Goal: Task Accomplishment & Management: Manage account settings

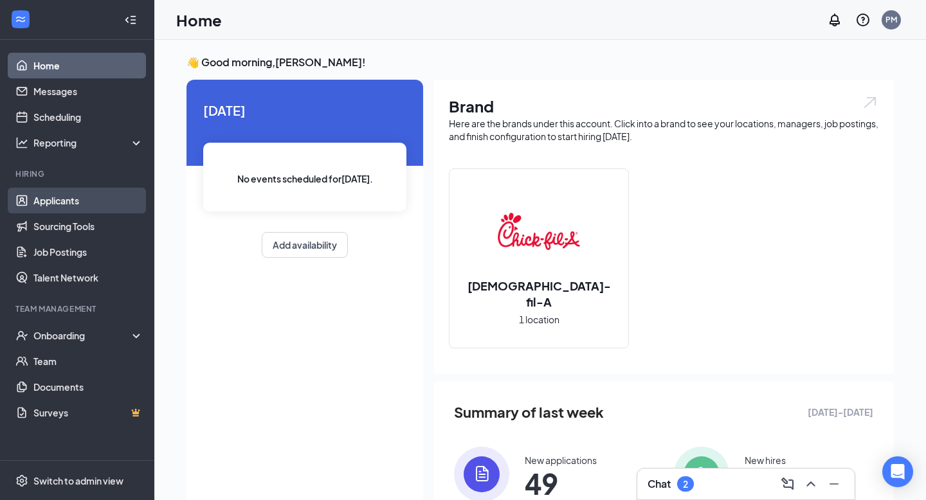
click at [39, 202] on link "Applicants" at bounding box center [88, 201] width 110 height 26
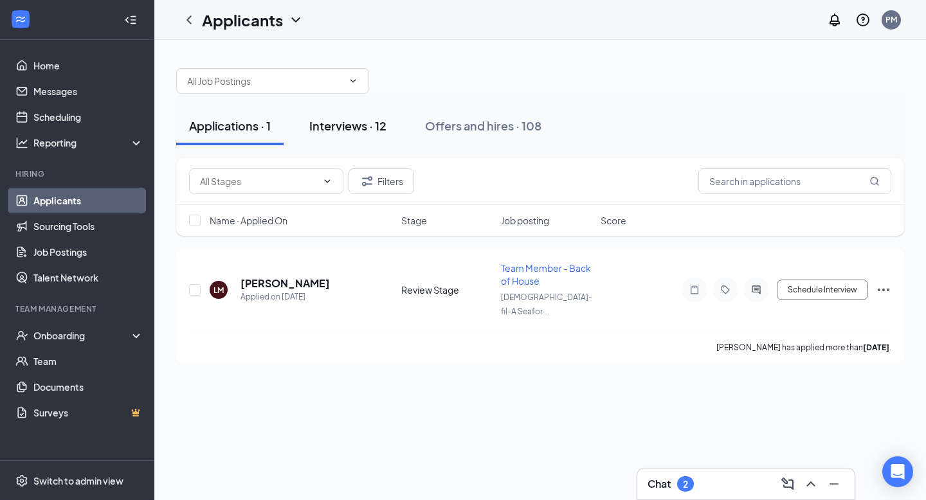
click at [359, 118] on div "Interviews · 12" at bounding box center [347, 126] width 77 height 16
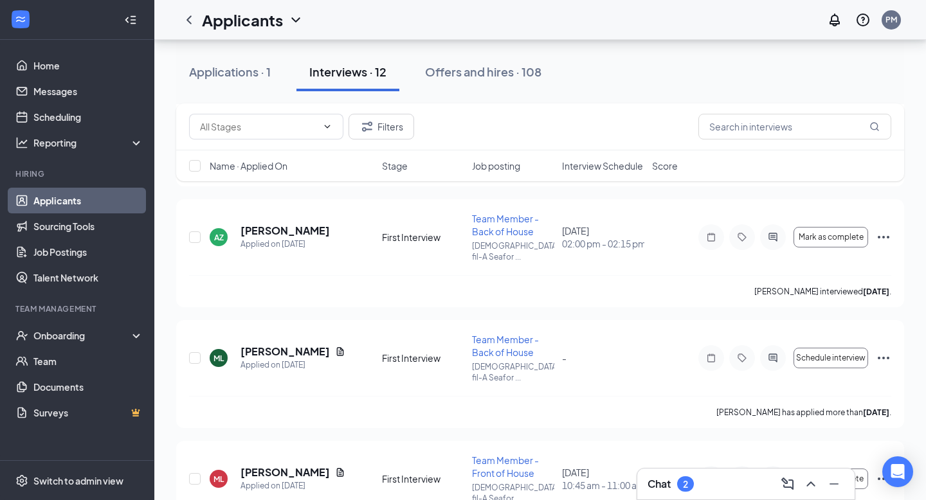
scroll to position [773, 0]
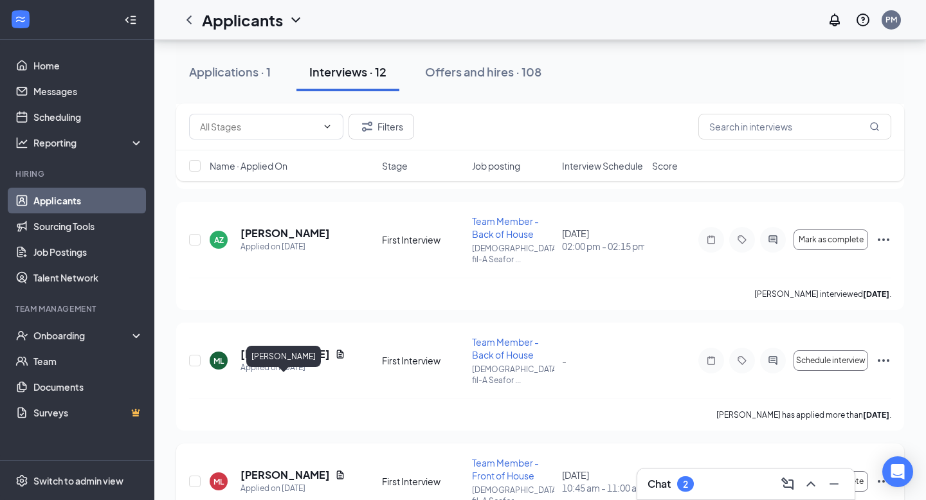
click at [311, 468] on h5 "[PERSON_NAME]" at bounding box center [285, 475] width 89 height 14
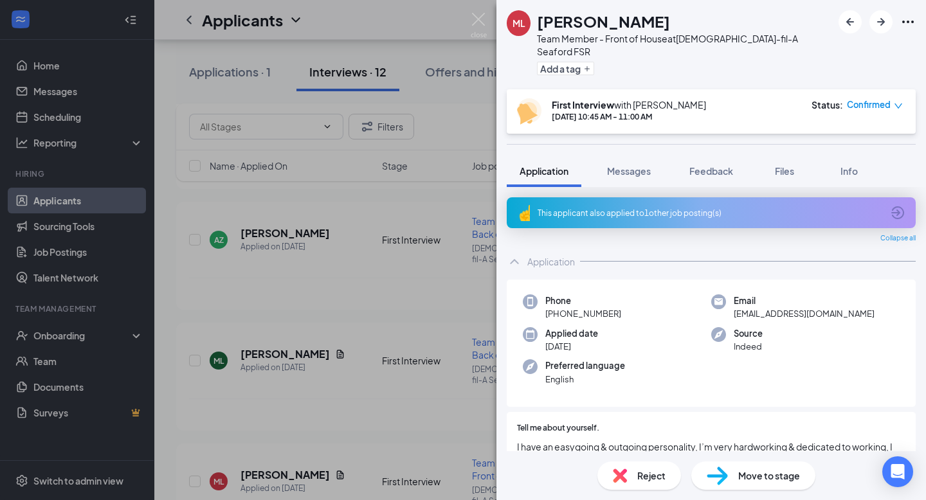
click at [725, 473] on img at bounding box center [717, 476] width 21 height 19
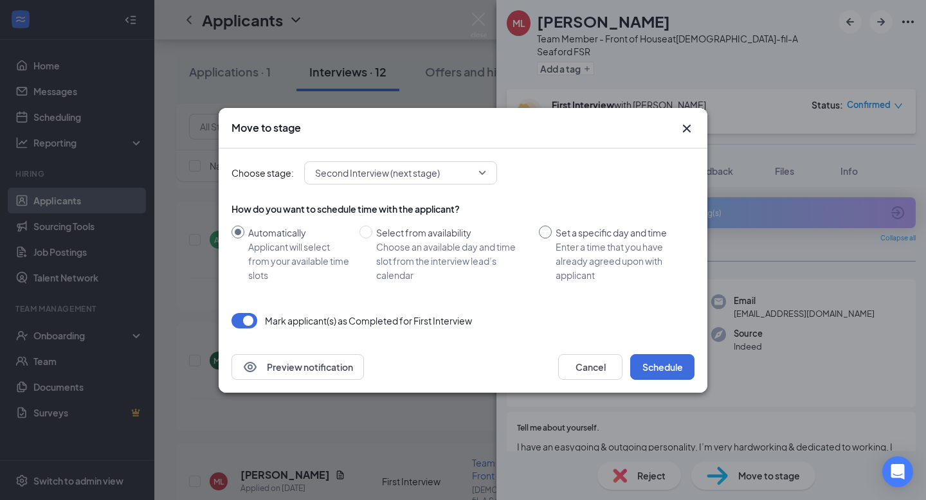
click at [596, 257] on div "Enter a time that you have already agreed upon with applicant" at bounding box center [620, 261] width 129 height 42
click at [552, 239] on input "Set a specific day and time Enter a time that you have already agreed upon with…" at bounding box center [545, 232] width 13 height 13
radio input "true"
radio input "false"
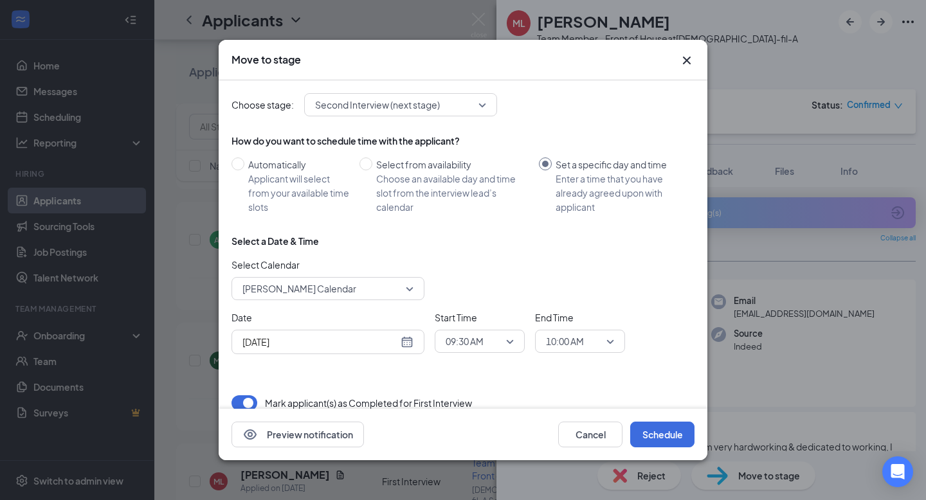
click at [413, 342] on div "[DATE]" at bounding box center [328, 342] width 171 height 14
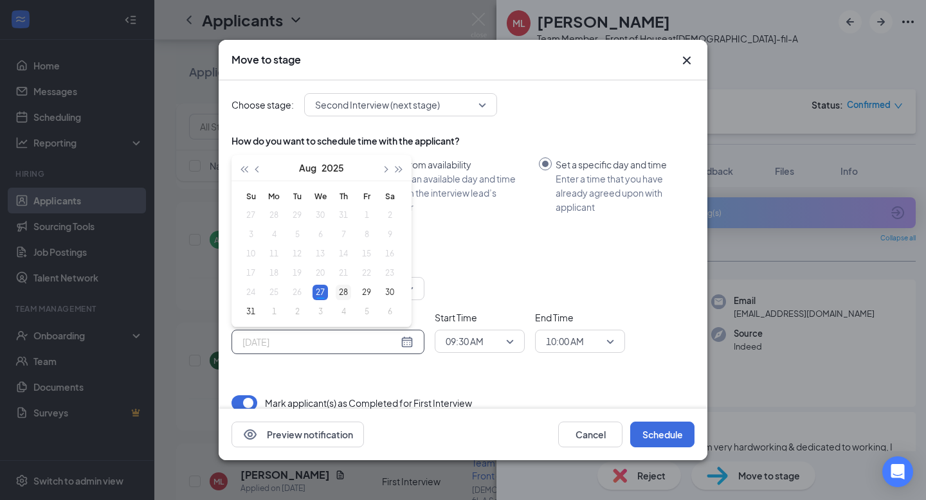
type input "[DATE]"
click at [343, 294] on div "28" at bounding box center [343, 292] width 15 height 15
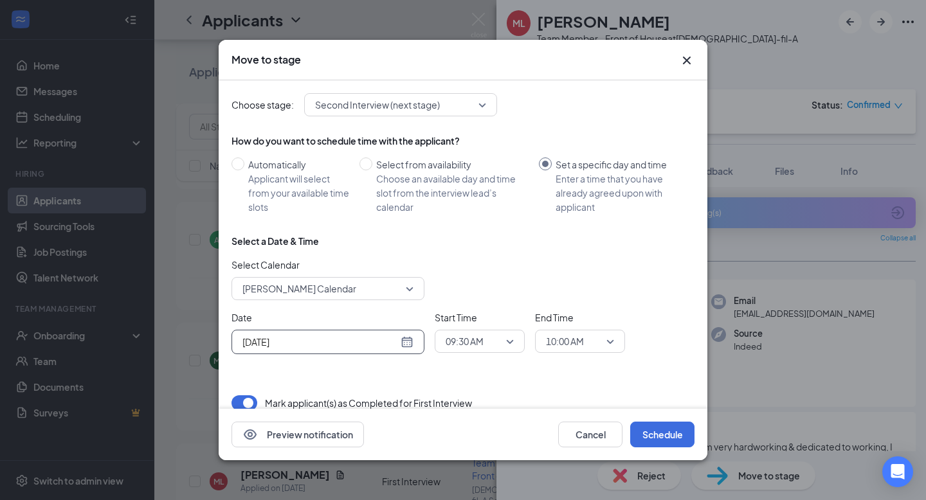
click at [458, 342] on span "09:30 AM" at bounding box center [465, 341] width 38 height 19
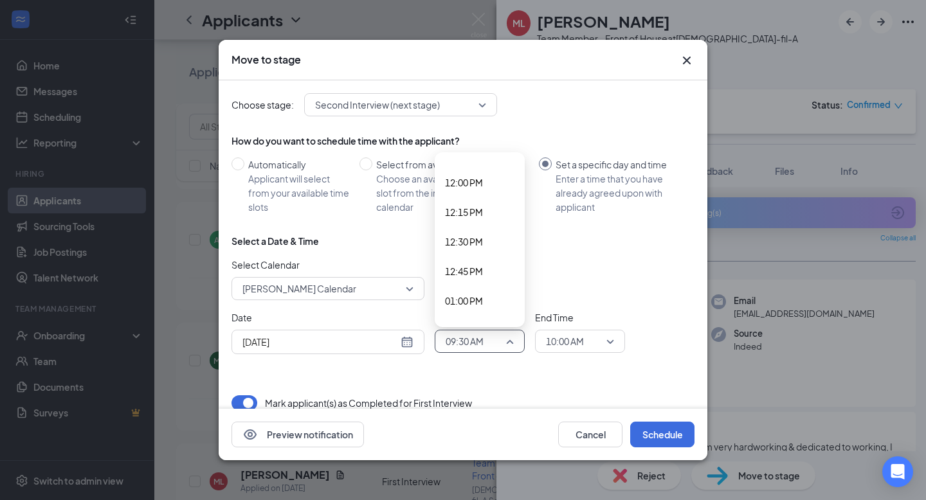
scroll to position [1461, 0]
click at [482, 257] on span "01:00 PM" at bounding box center [464, 251] width 38 height 14
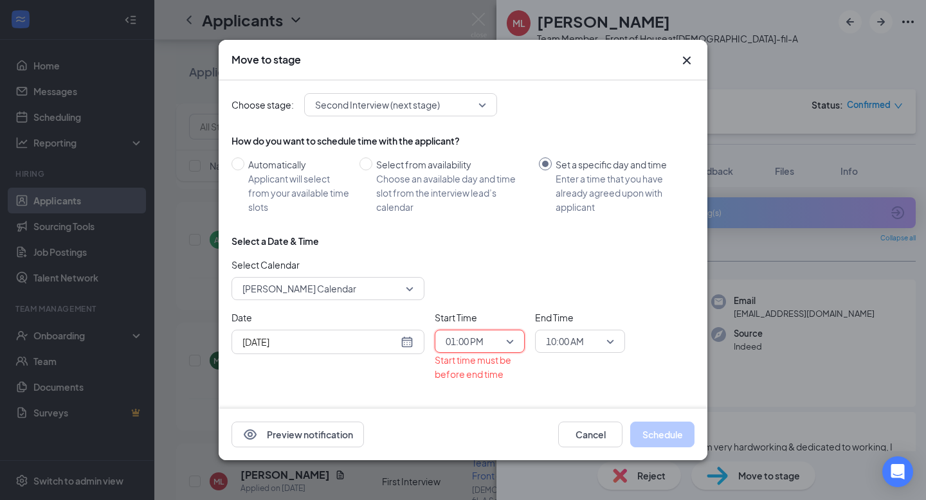
click at [587, 348] on span "10:00 AM" at bounding box center [574, 341] width 57 height 19
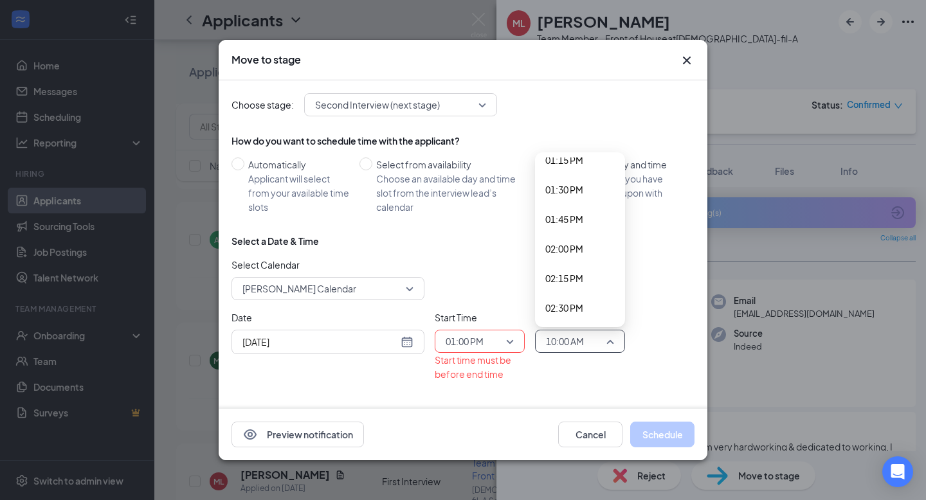
scroll to position [1582, 0]
click at [586, 256] on div "02:00 PM" at bounding box center [580, 249] width 90 height 30
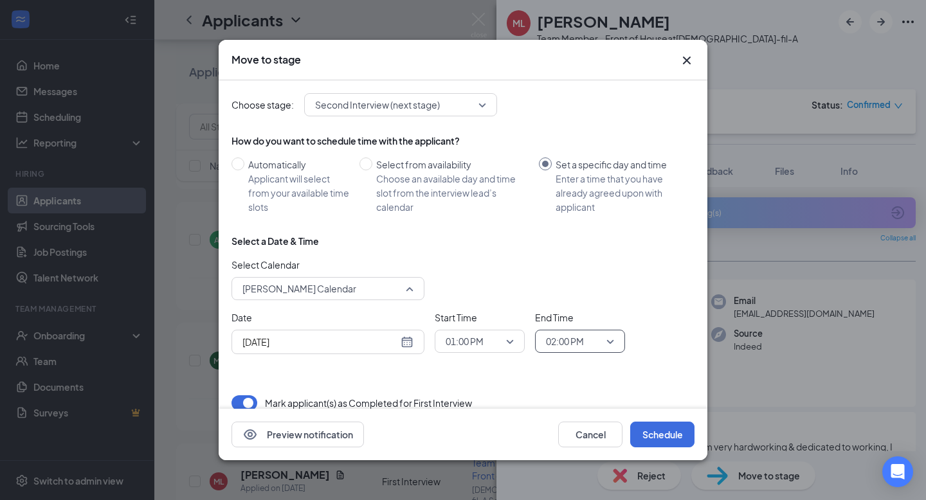
click at [390, 299] on input "search" at bounding box center [323, 289] width 169 height 22
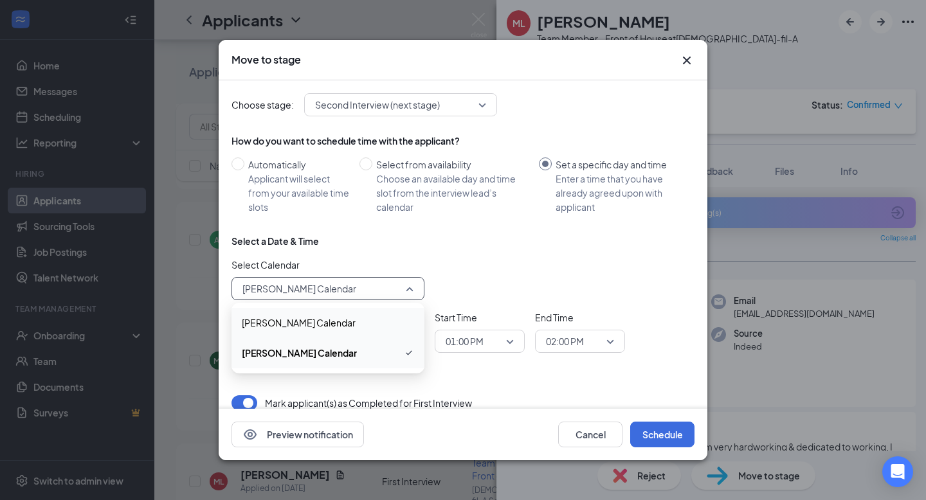
click at [378, 327] on span "[PERSON_NAME] Calendar" at bounding box center [328, 323] width 172 height 14
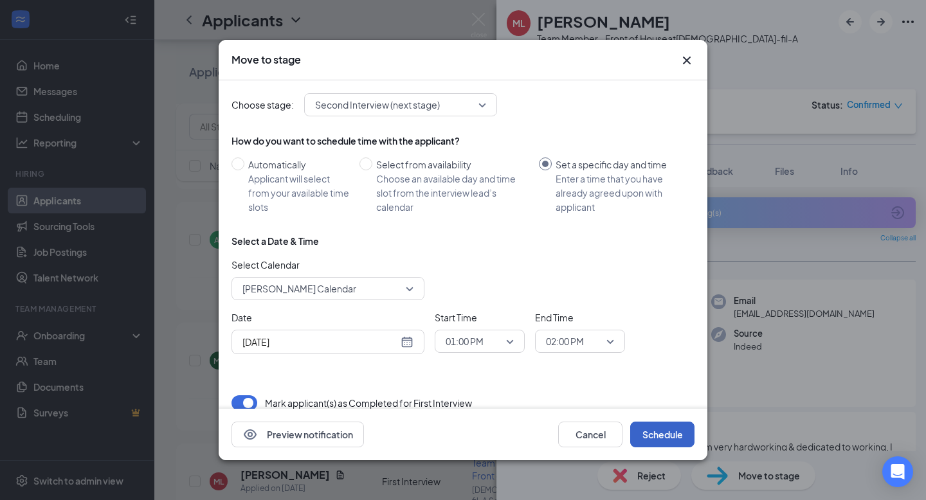
click at [674, 439] on button "Schedule" at bounding box center [662, 435] width 64 height 26
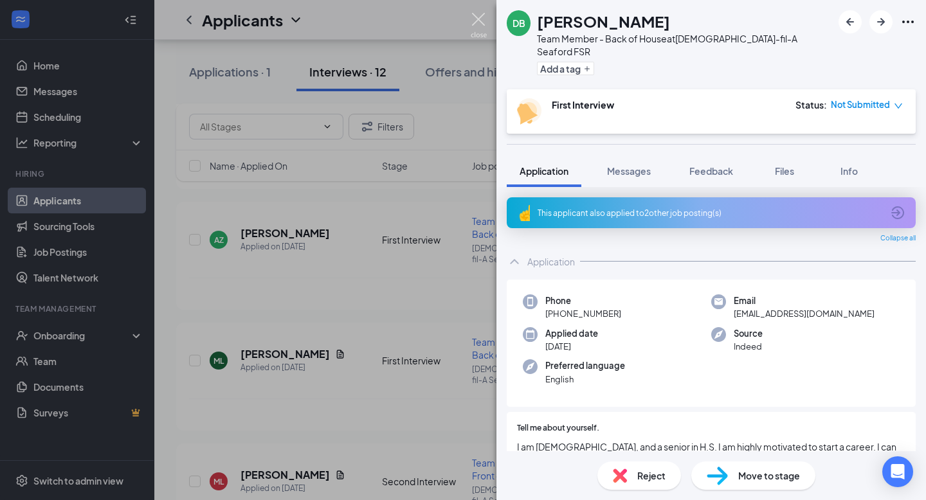
click at [481, 23] on img at bounding box center [479, 25] width 16 height 25
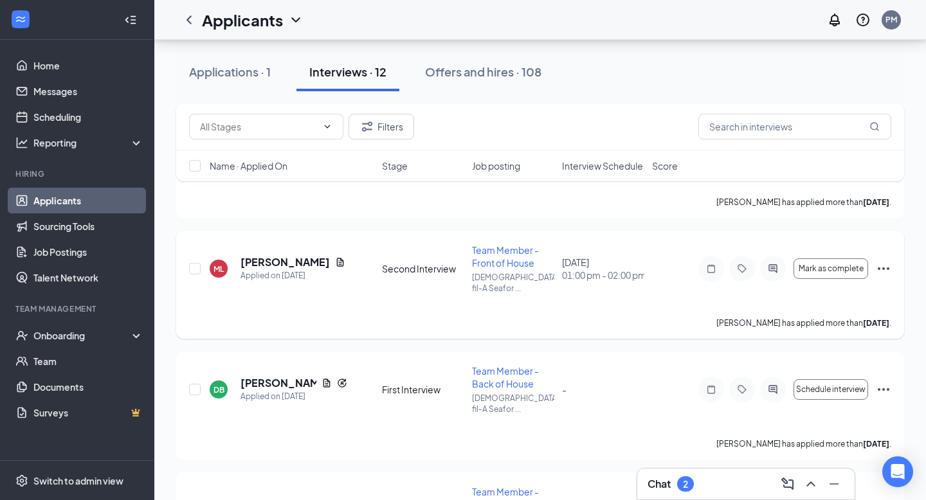
scroll to position [989, 0]
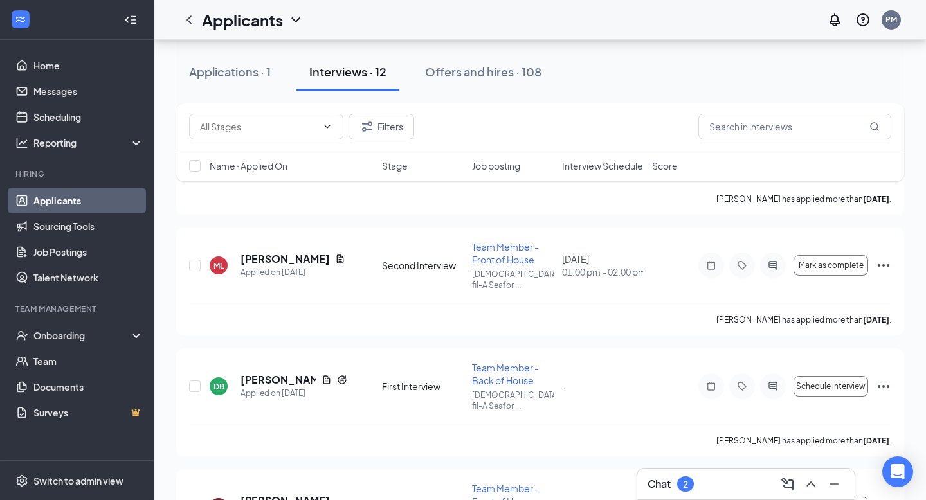
click at [649, 469] on div "Chat 2" at bounding box center [745, 484] width 217 height 31
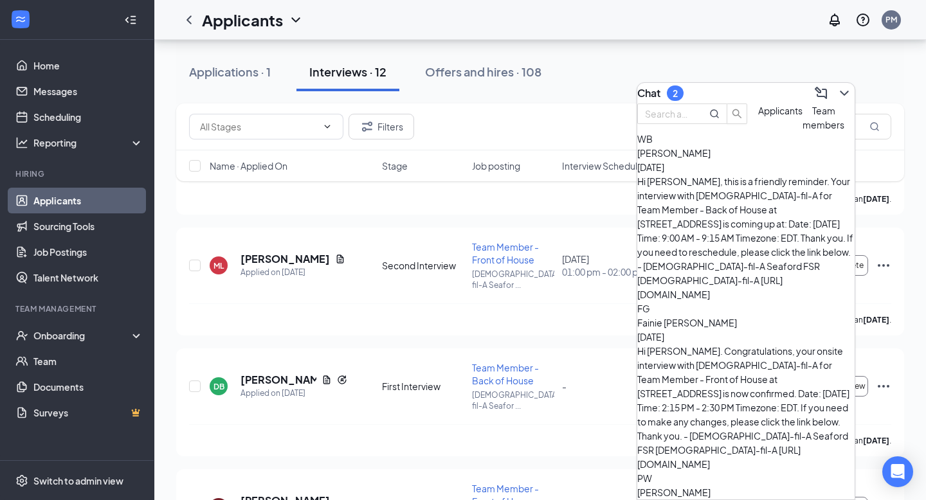
click at [835, 98] on div "Chat 2" at bounding box center [745, 93] width 217 height 21
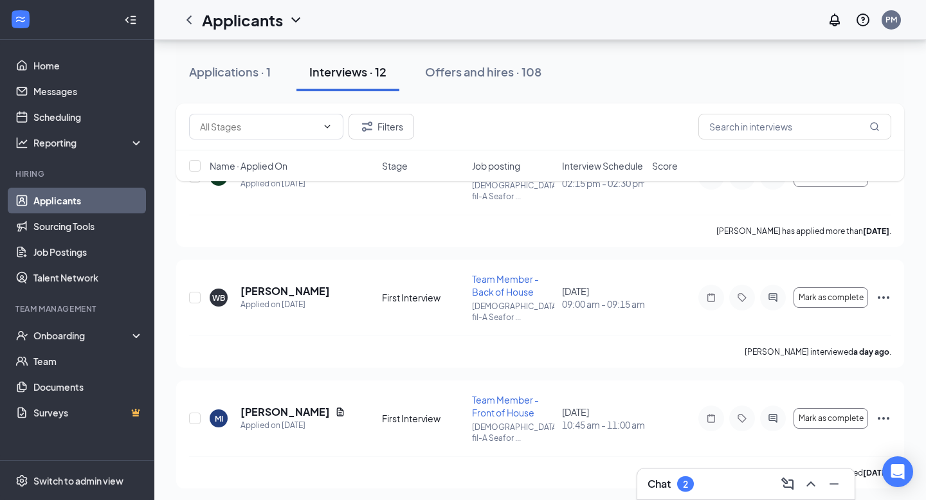
scroll to position [104, 0]
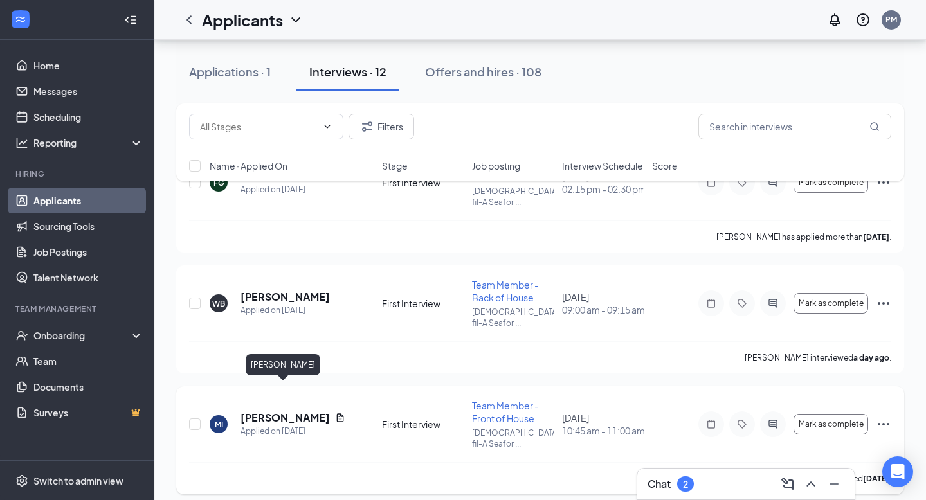
click at [298, 411] on h5 "[PERSON_NAME]" at bounding box center [285, 418] width 89 height 14
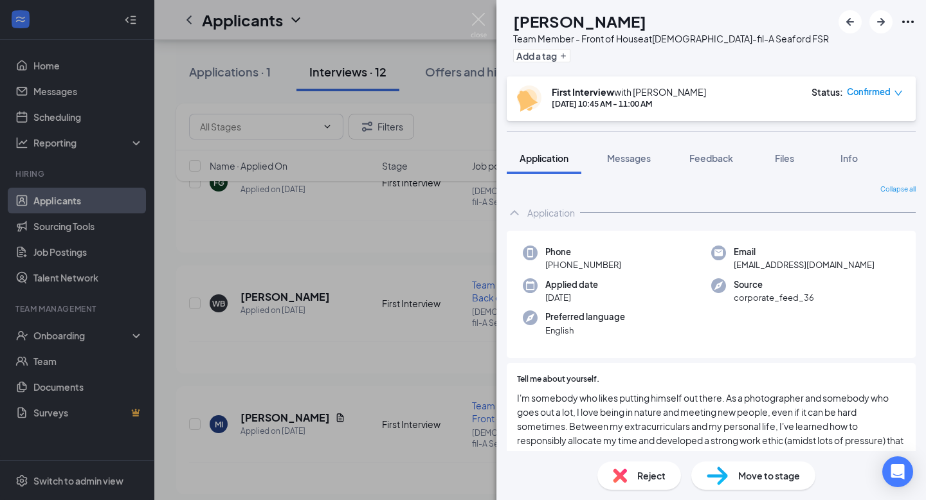
click at [730, 470] on div "Move to stage" at bounding box center [754, 476] width 124 height 28
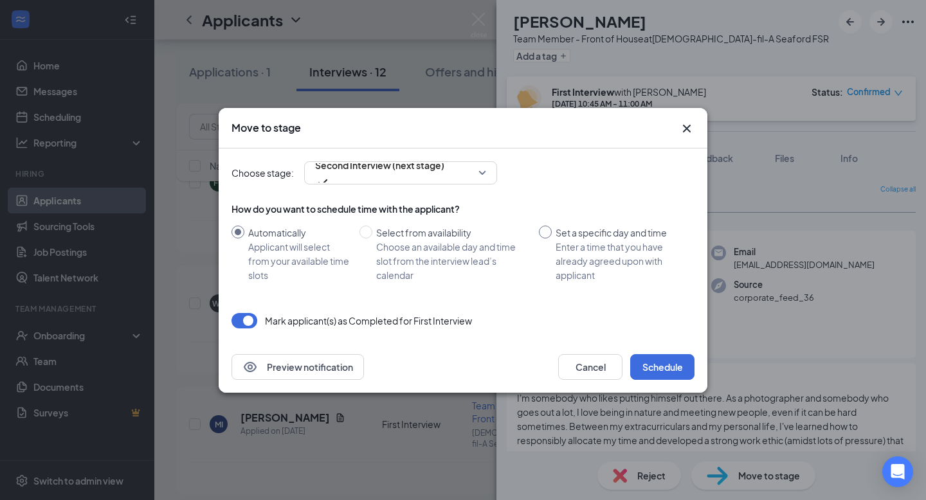
click at [567, 248] on div "Enter a time that you have already agreed upon with applicant" at bounding box center [620, 261] width 129 height 42
click at [552, 239] on input "Set a specific day and time Enter a time that you have already agreed upon with…" at bounding box center [545, 232] width 13 height 13
radio input "true"
radio input "false"
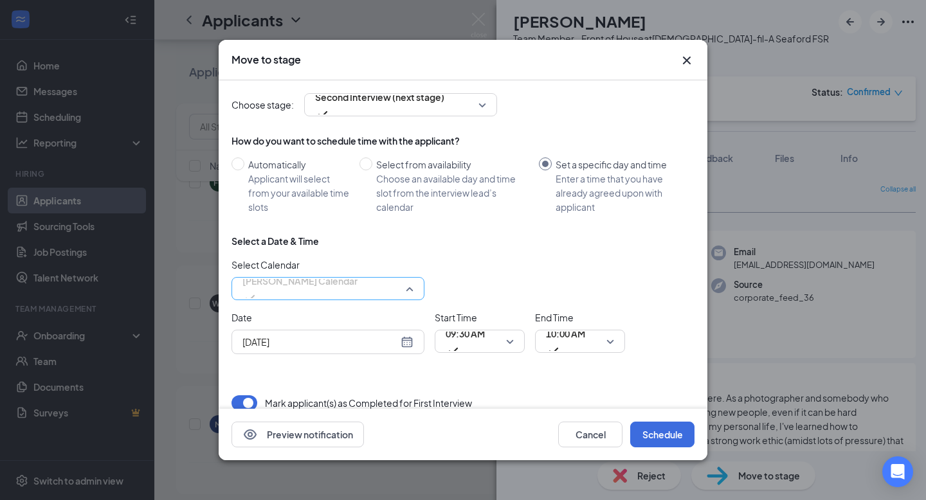
click at [412, 285] on span "[PERSON_NAME] Calendar" at bounding box center [328, 288] width 171 height 19
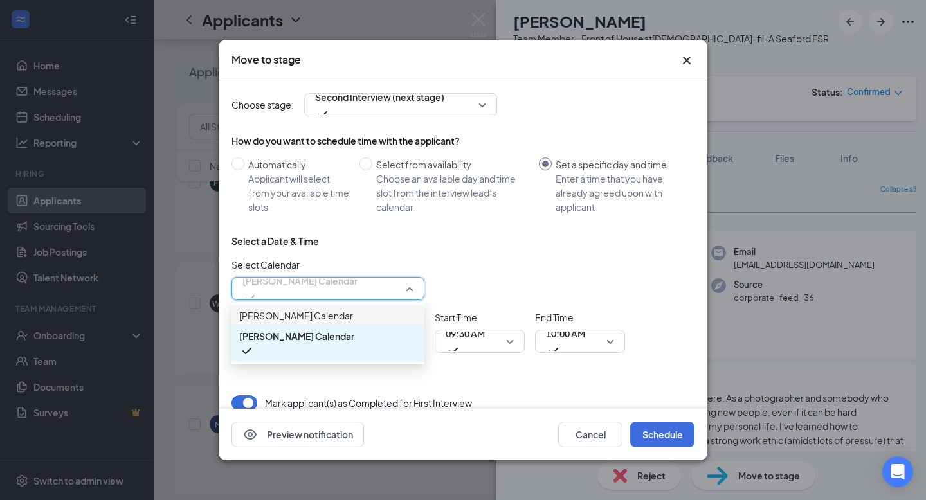
click at [359, 323] on span "[PERSON_NAME] Calendar" at bounding box center [328, 316] width 178 height 14
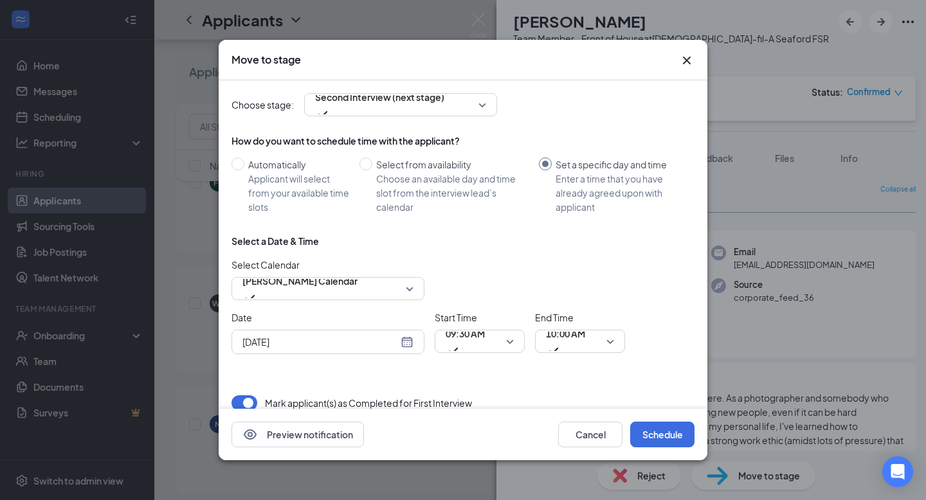
click at [403, 344] on div "[DATE]" at bounding box center [328, 342] width 171 height 14
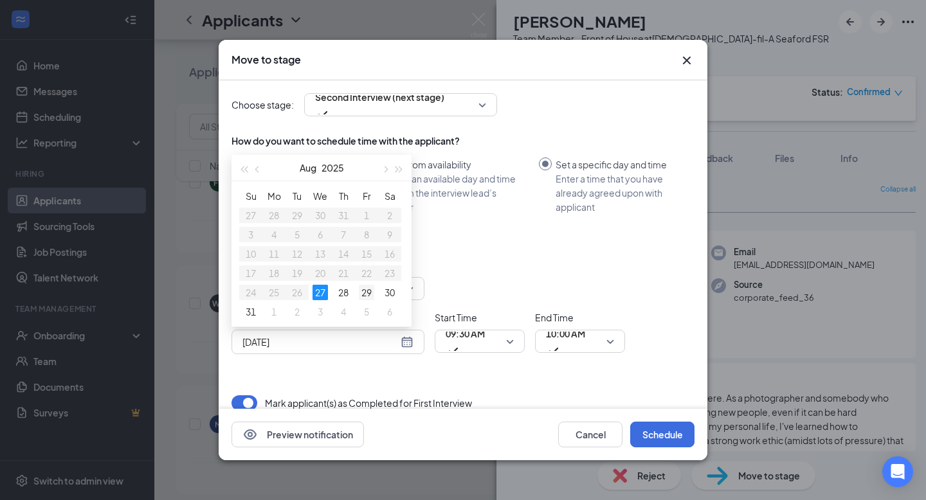
type input "[DATE]"
click at [363, 287] on div "29" at bounding box center [366, 292] width 15 height 15
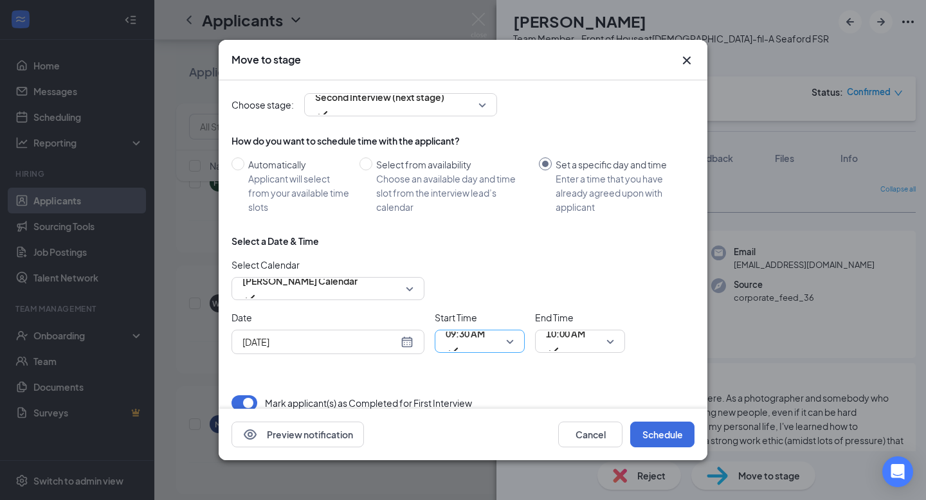
click at [475, 338] on span "09:30 AM" at bounding box center [465, 333] width 39 height 19
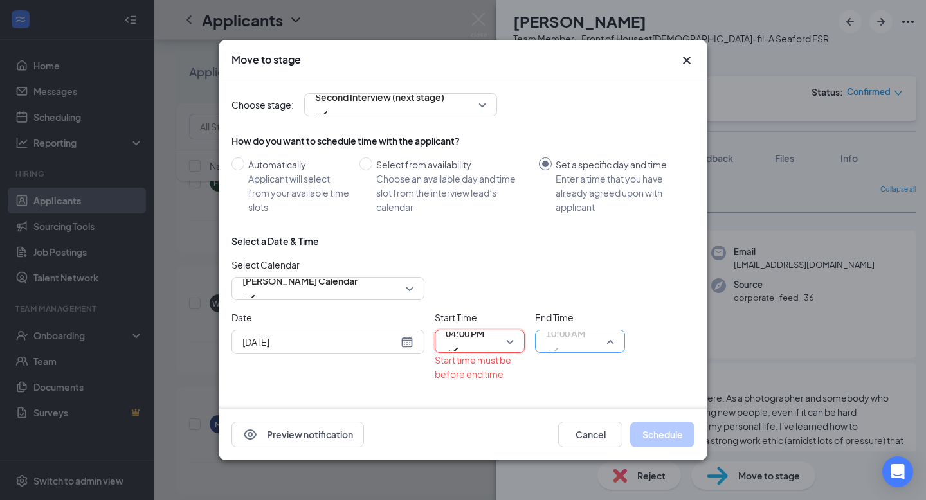
click at [574, 343] on span "10:00 AM" at bounding box center [565, 333] width 39 height 19
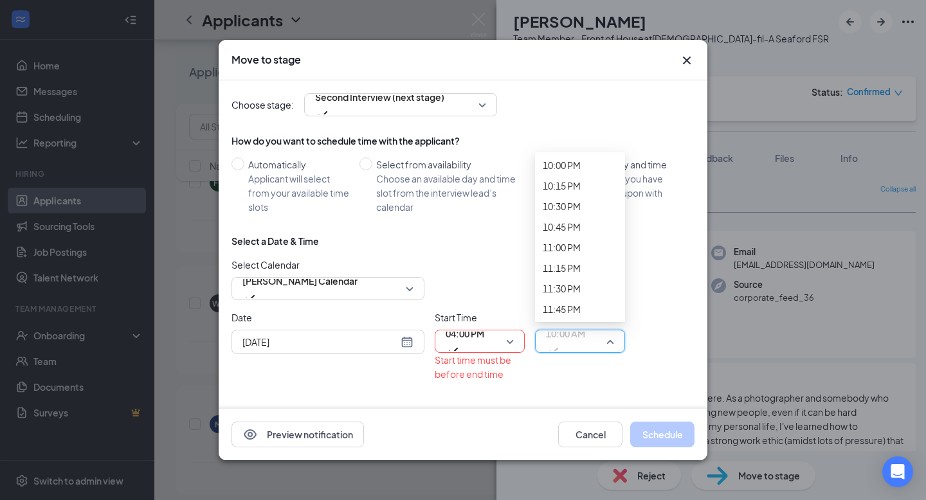
scroll to position [1942, 0]
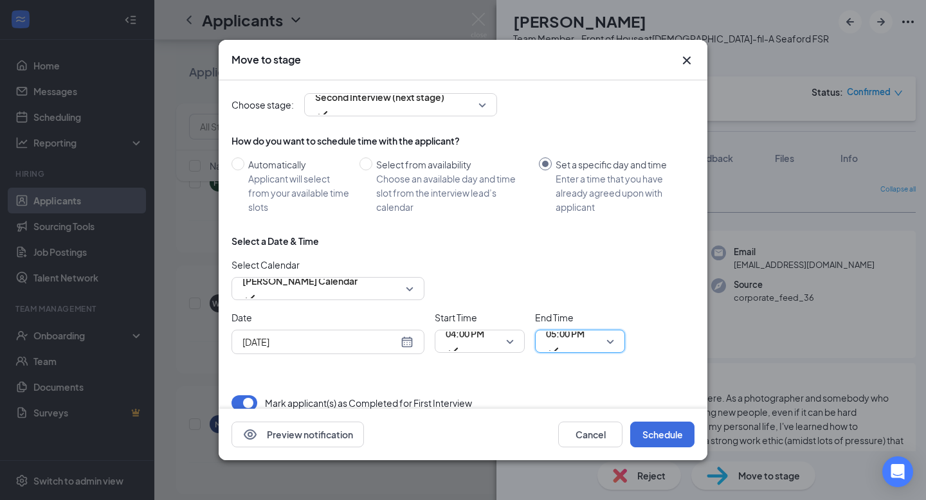
click at [564, 298] on div "Select Calendar [PERSON_NAME] Calendar 171686 172022 [PERSON_NAME] Calendar [PE…" at bounding box center [463, 279] width 463 height 42
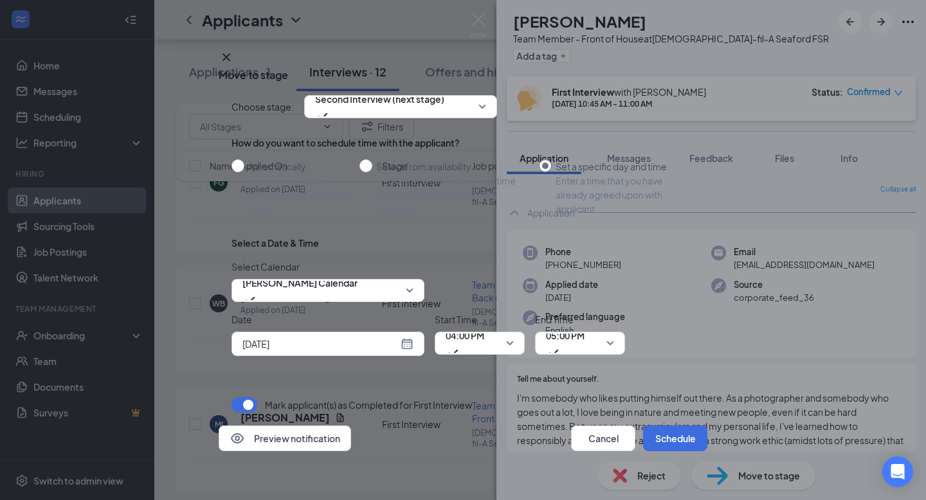
scroll to position [15, 0]
click at [664, 435] on button "Schedule" at bounding box center [675, 439] width 64 height 26
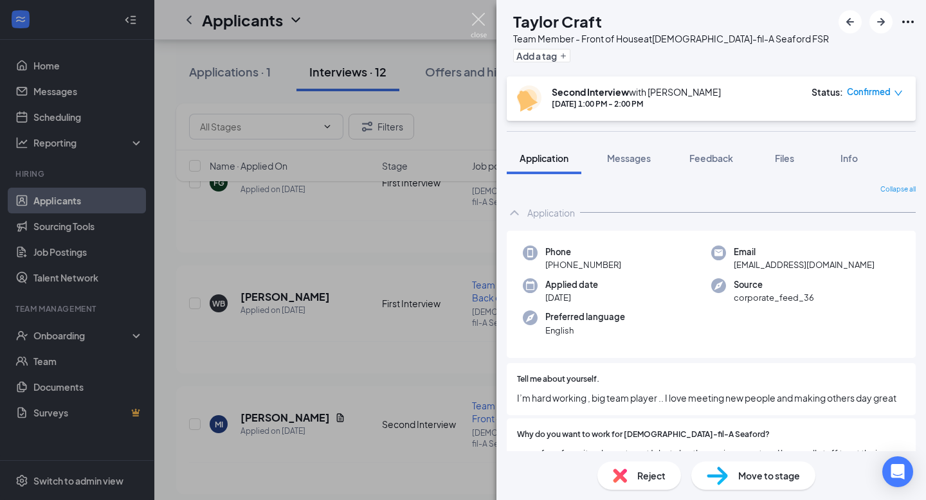
click at [478, 16] on img at bounding box center [479, 25] width 16 height 25
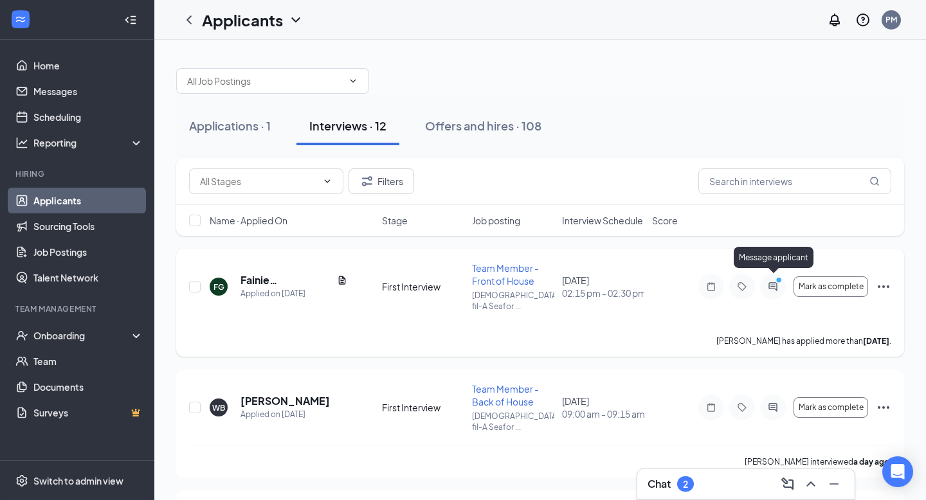
click at [777, 282] on icon "ActiveChat" at bounding box center [773, 286] width 8 height 8
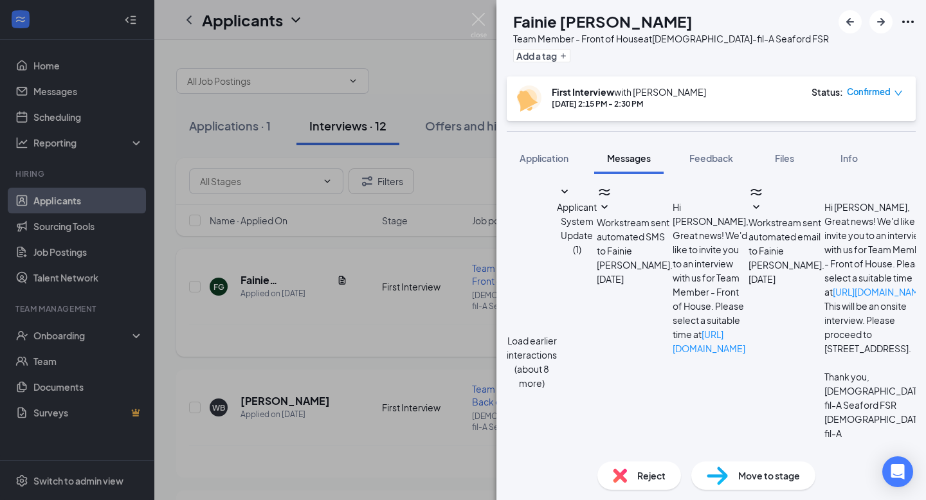
click at [477, 18] on img at bounding box center [479, 25] width 16 height 25
